Goal: Book appointment/travel/reservation

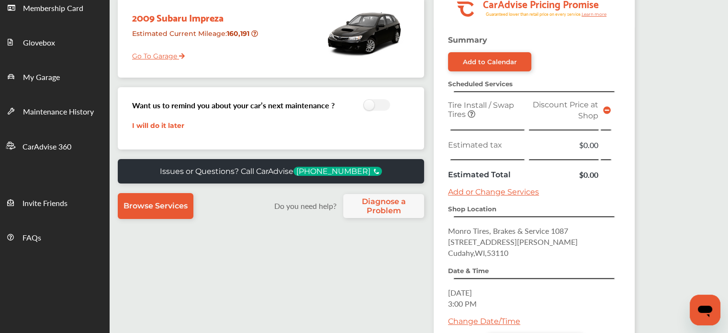
scroll to position [199, 0]
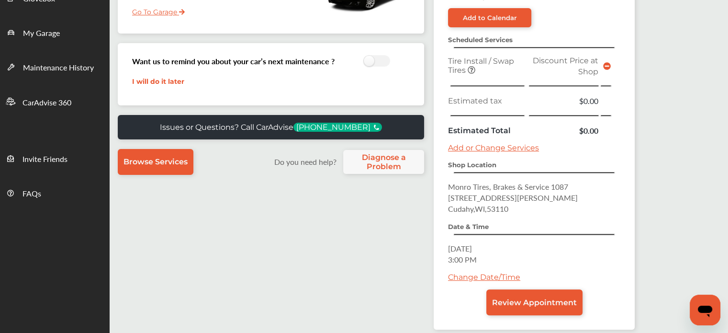
click at [469, 273] on link "Change Date/Time" at bounding box center [484, 276] width 72 height 9
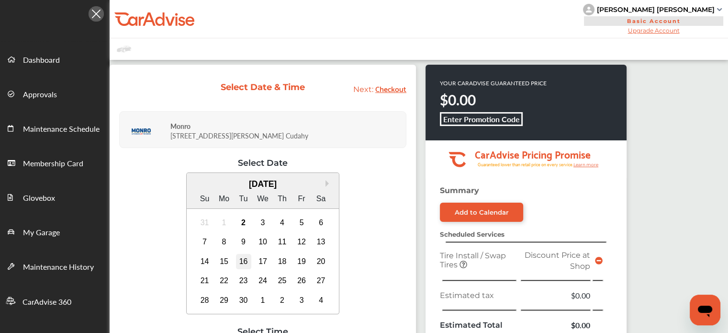
click at [245, 258] on div "16" at bounding box center [243, 261] width 15 height 15
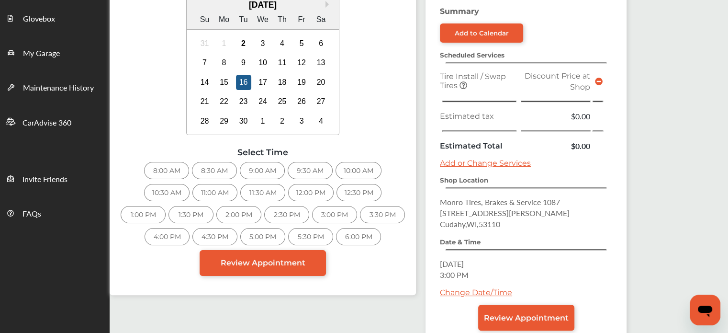
scroll to position [179, 0]
click at [213, 194] on div "11:00 AM" at bounding box center [214, 191] width 45 height 17
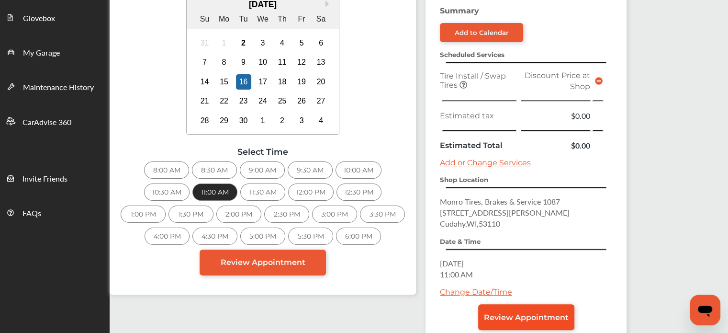
click at [516, 313] on span "Review Appointment" at bounding box center [526, 317] width 85 height 9
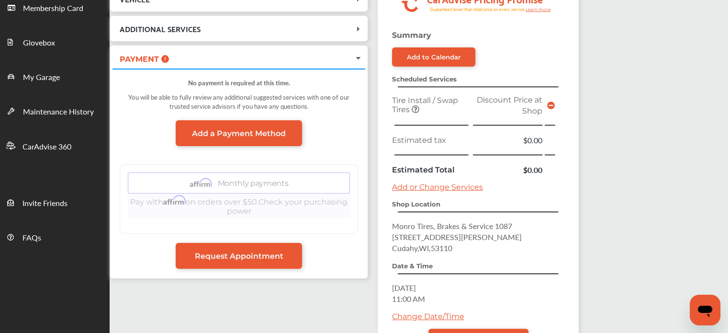
scroll to position [235, 0]
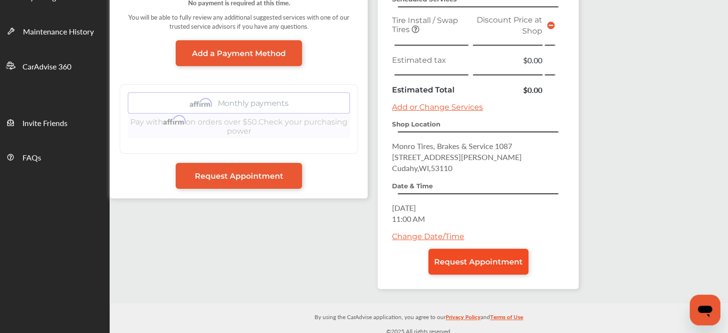
click at [478, 264] on link "Request Appointment" at bounding box center [478, 261] width 100 height 26
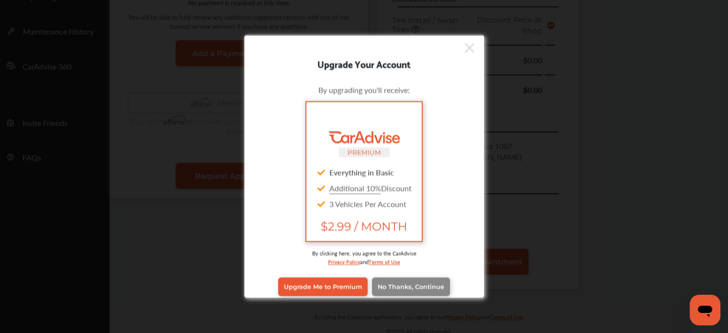
click at [422, 286] on span "No Thanks, Continue" at bounding box center [411, 286] width 67 height 7
